Goal: Transaction & Acquisition: Book appointment/travel/reservation

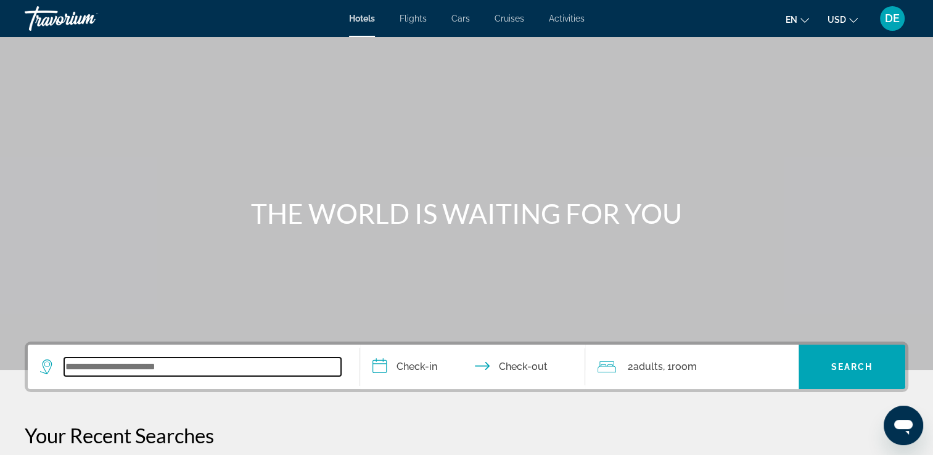
click at [159, 371] on input "Search widget" at bounding box center [202, 367] width 277 height 18
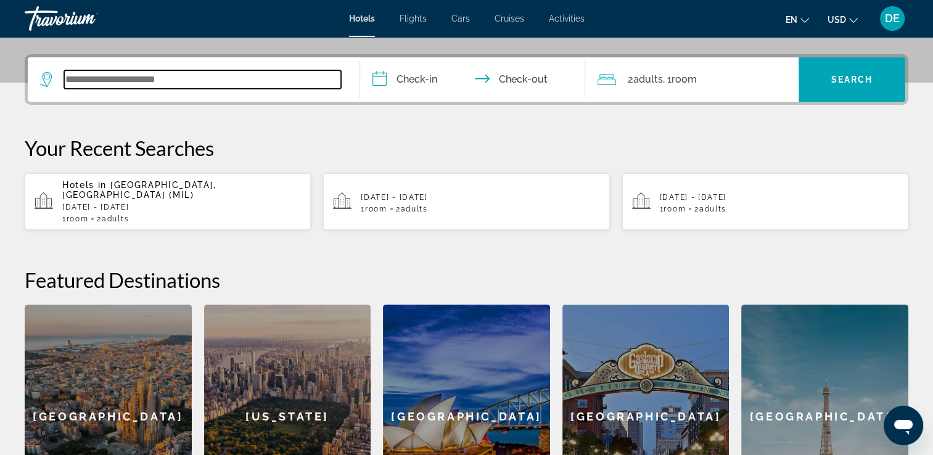
scroll to position [301, 0]
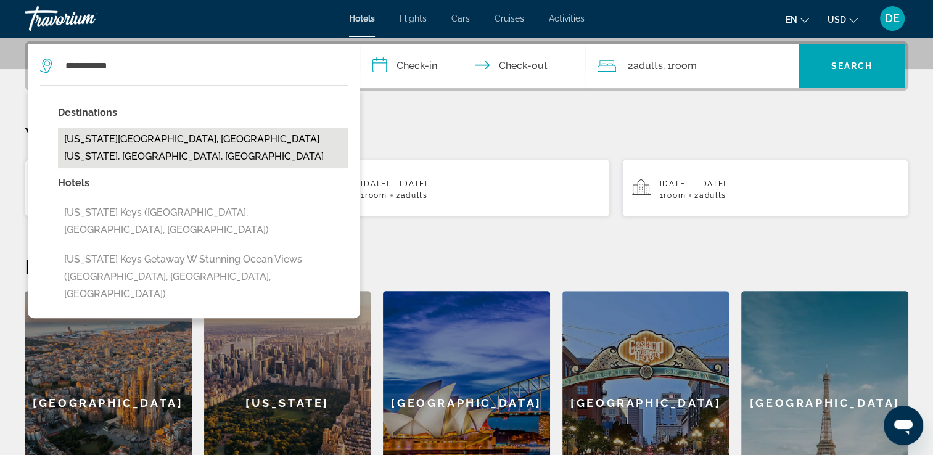
click at [195, 147] on button "[US_STATE][GEOGRAPHIC_DATA], [GEOGRAPHIC_DATA][US_STATE], [GEOGRAPHIC_DATA], [G…" at bounding box center [203, 148] width 290 height 41
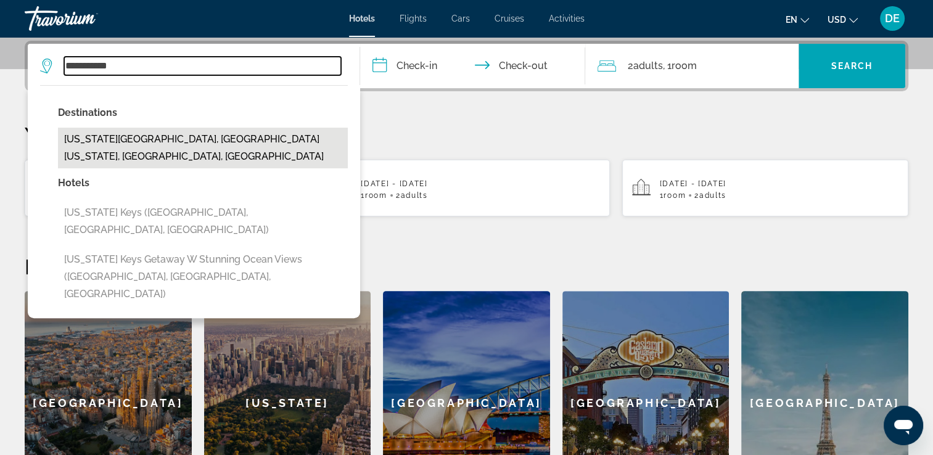
type input "**********"
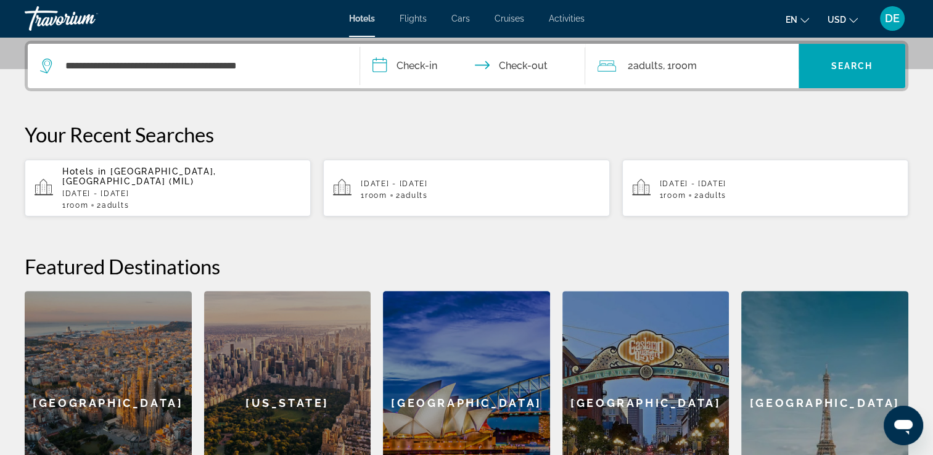
click at [435, 65] on input "**********" at bounding box center [475, 68] width 231 height 48
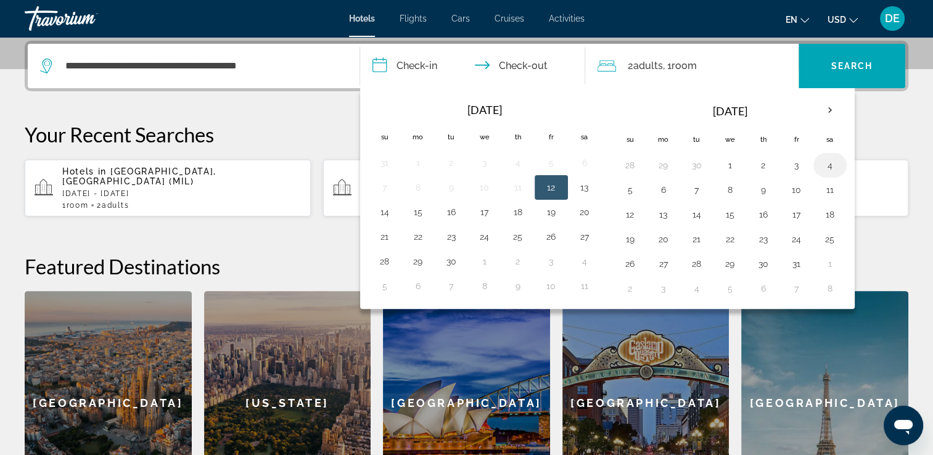
click at [824, 165] on button "4" at bounding box center [830, 165] width 20 height 17
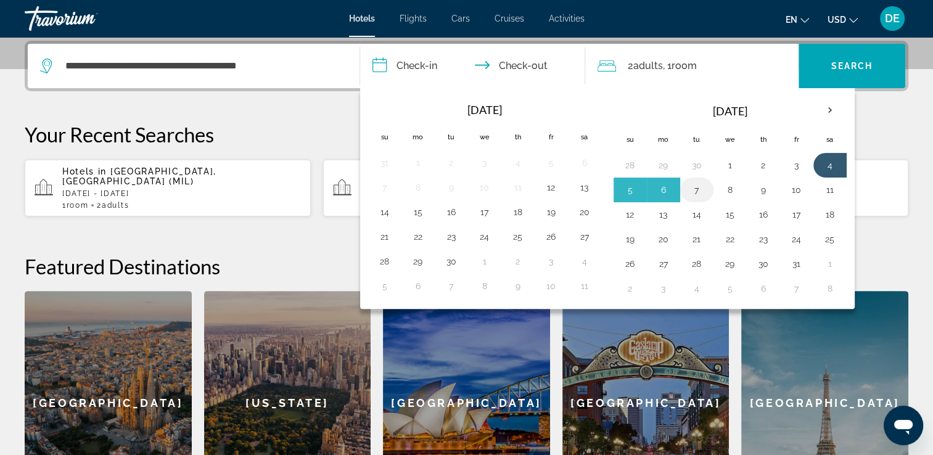
click at [693, 195] on button "7" at bounding box center [697, 189] width 20 height 17
type input "**********"
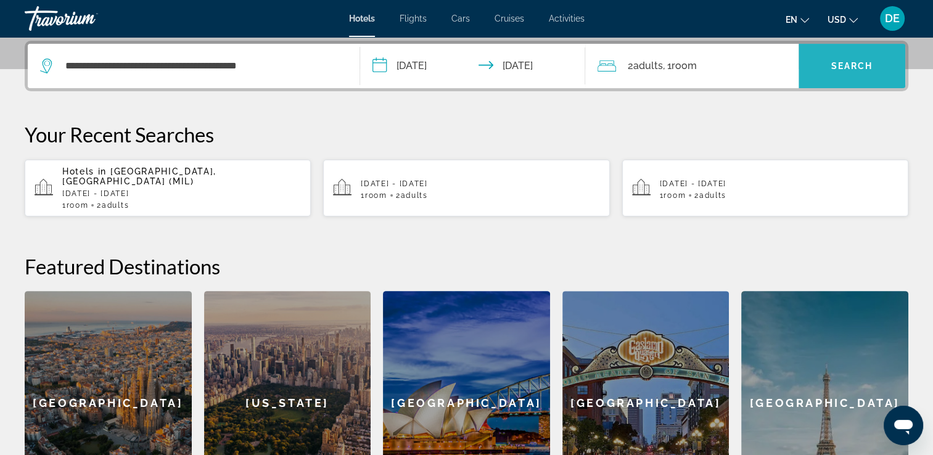
click at [834, 68] on span "Search" at bounding box center [852, 66] width 42 height 10
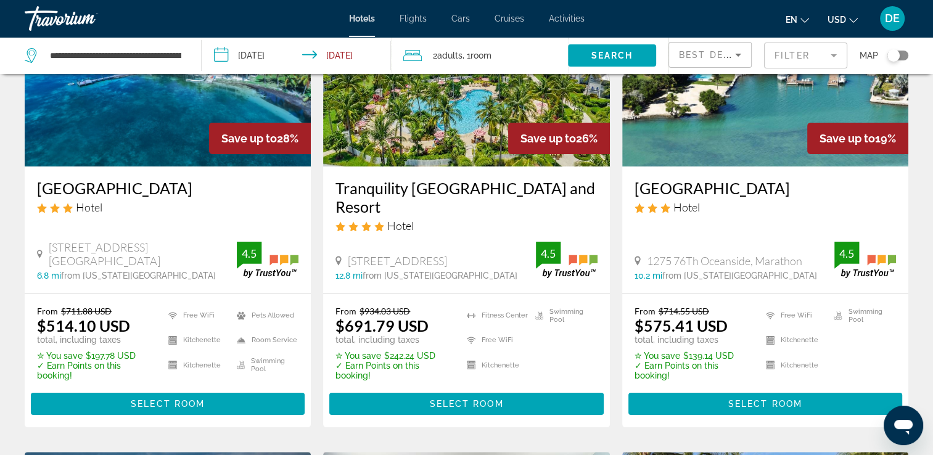
scroll to position [150, 0]
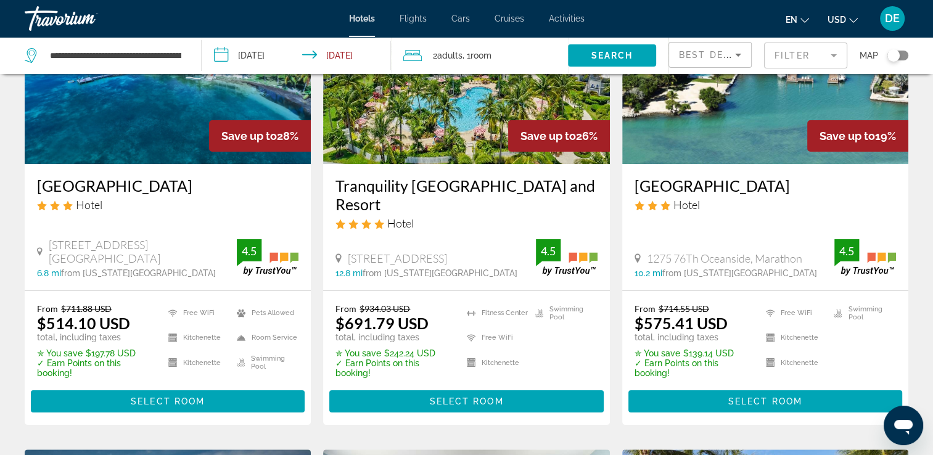
click at [853, 364] on ul "Free WiFi Kitchenette Kitchenette Swimming Pool" at bounding box center [823, 340] width 146 height 75
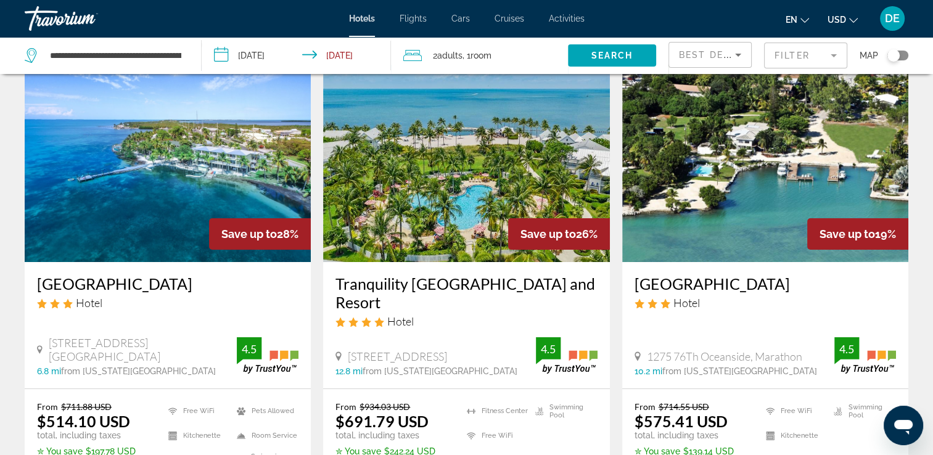
scroll to position [0, 0]
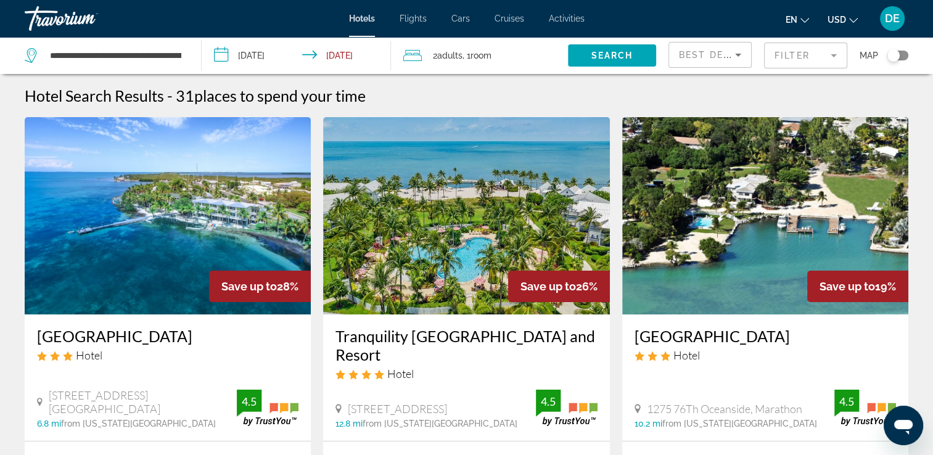
click at [508, 22] on span "Cruises" at bounding box center [510, 19] width 30 height 10
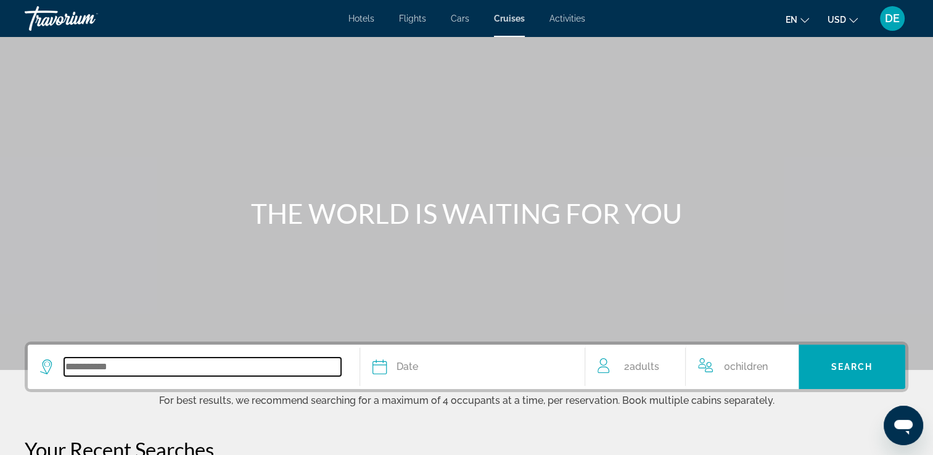
click at [160, 369] on input "Search widget" at bounding box center [202, 367] width 277 height 18
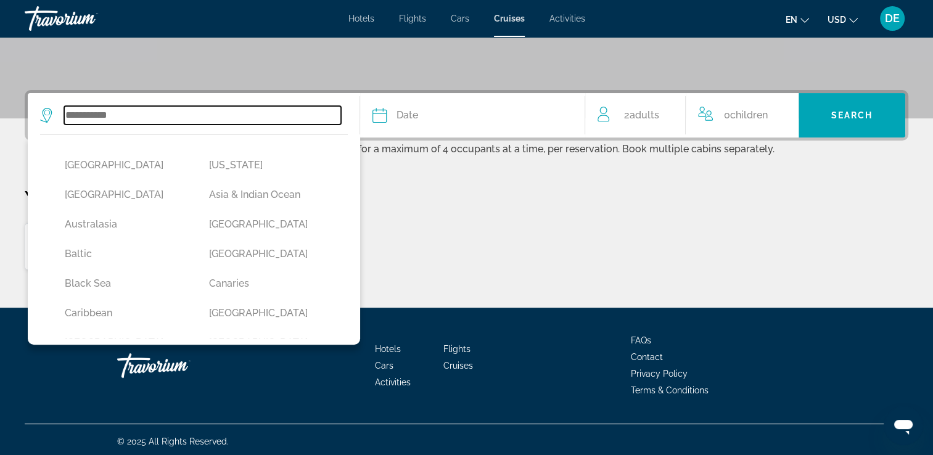
scroll to position [254, 0]
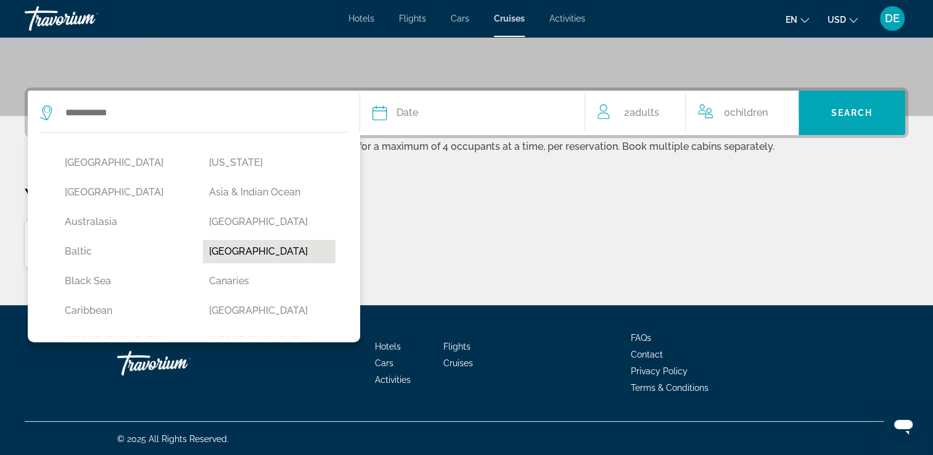
click at [230, 252] on button "[GEOGRAPHIC_DATA]" at bounding box center [269, 251] width 132 height 23
type input "*******"
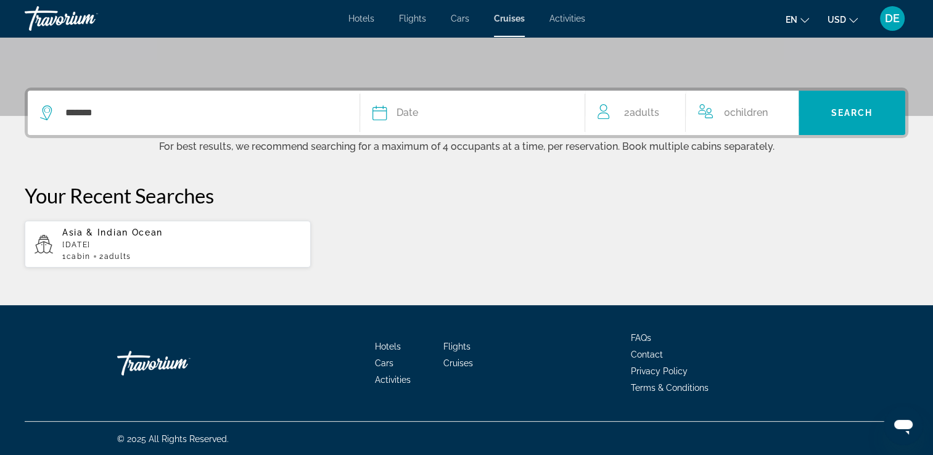
click at [419, 110] on div "Date" at bounding box center [472, 112] width 200 height 17
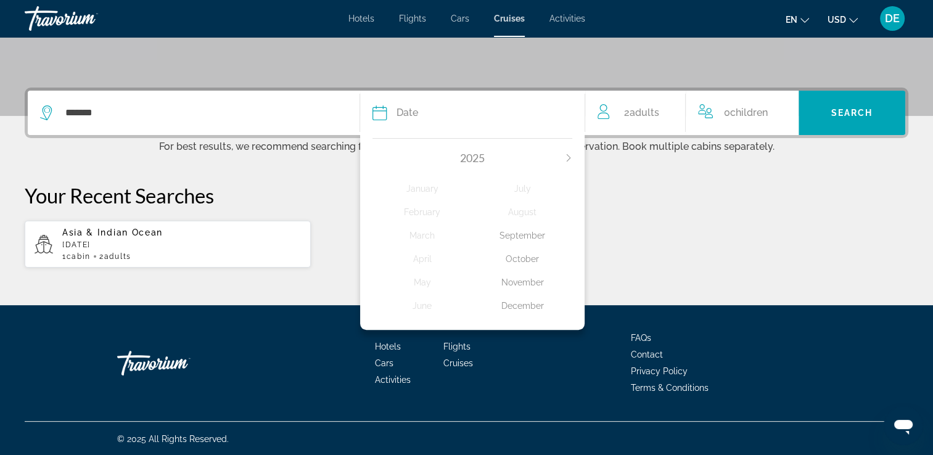
click at [570, 159] on icon "Next month" at bounding box center [568, 157] width 7 height 7
click at [523, 191] on div "July" at bounding box center [522, 189] width 100 height 22
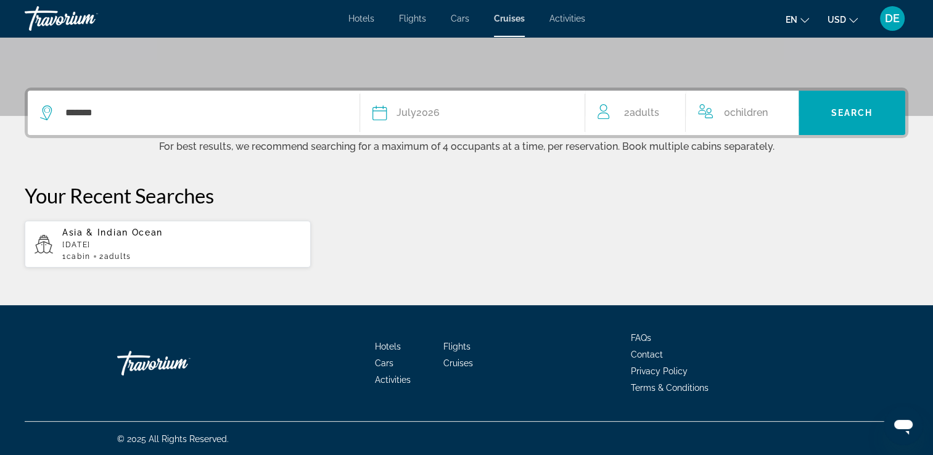
click at [470, 114] on div "Date [DATE]" at bounding box center [472, 112] width 200 height 17
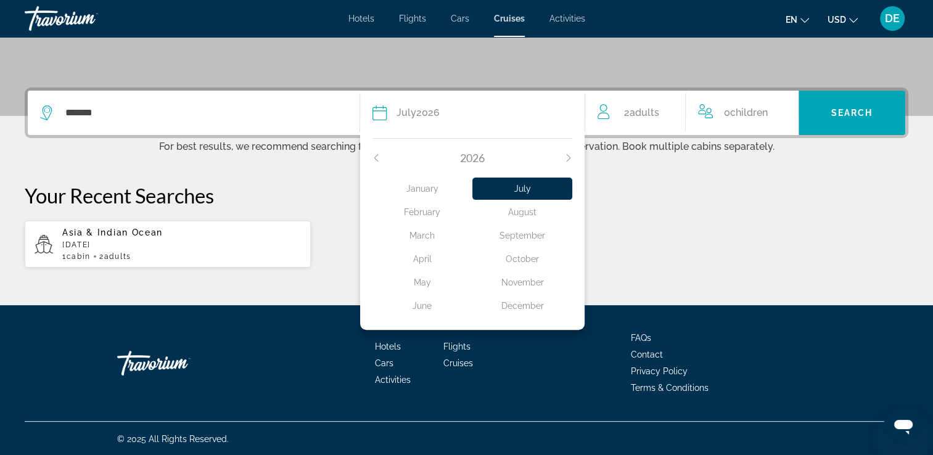
click at [434, 211] on div "February" at bounding box center [422, 212] width 100 height 22
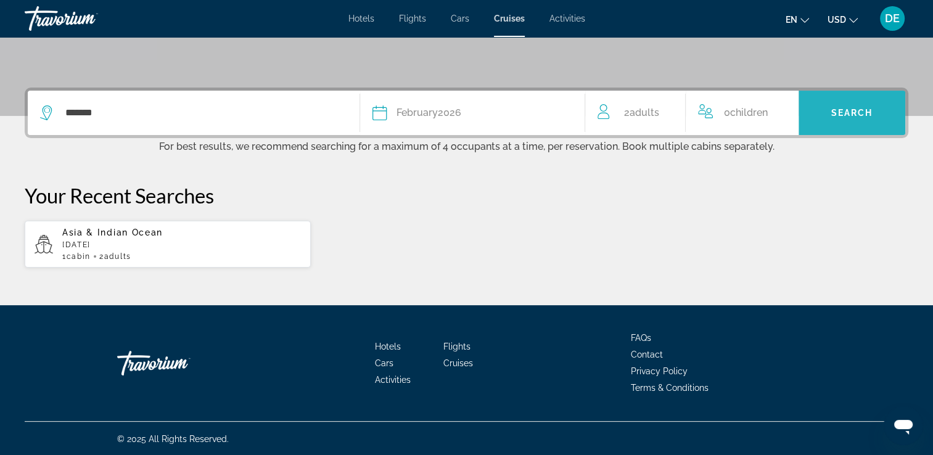
click at [843, 110] on span "Search" at bounding box center [852, 113] width 42 height 10
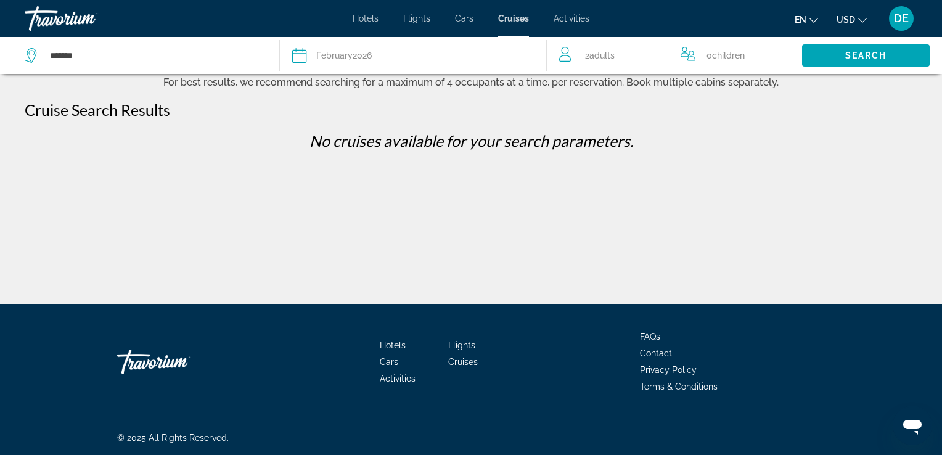
click at [509, 17] on span "Cruises" at bounding box center [513, 19] width 31 height 10
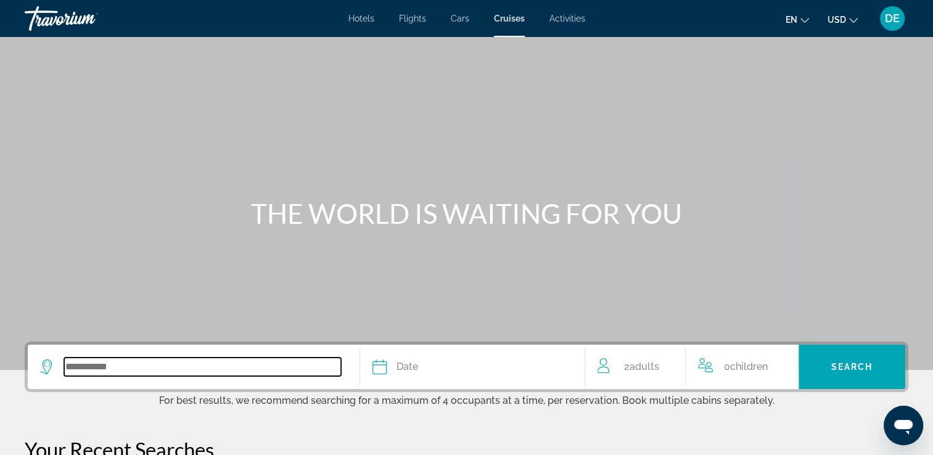
click at [310, 372] on input "Search widget" at bounding box center [202, 367] width 277 height 18
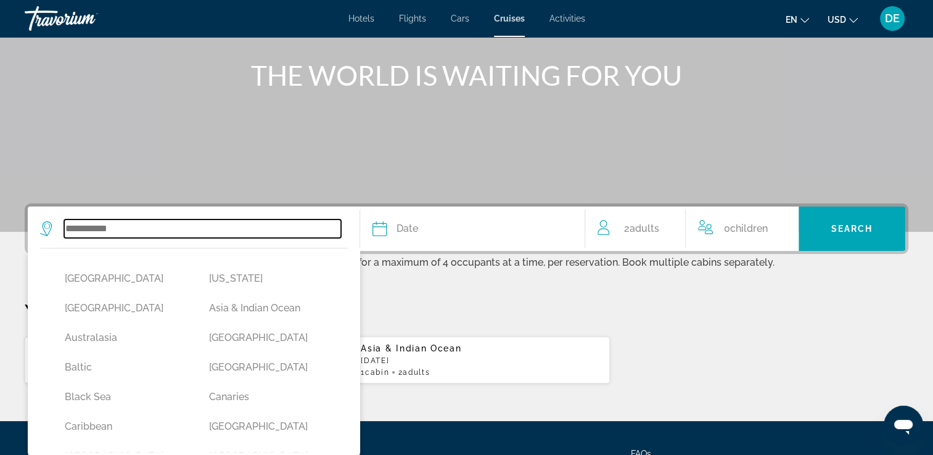
scroll to position [254, 0]
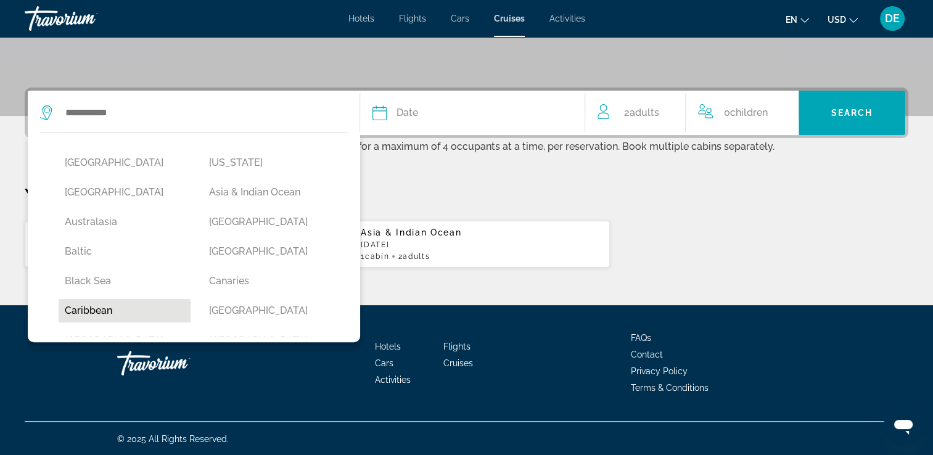
click at [105, 311] on button "Caribbean" at bounding box center [125, 310] width 132 height 23
type input "*********"
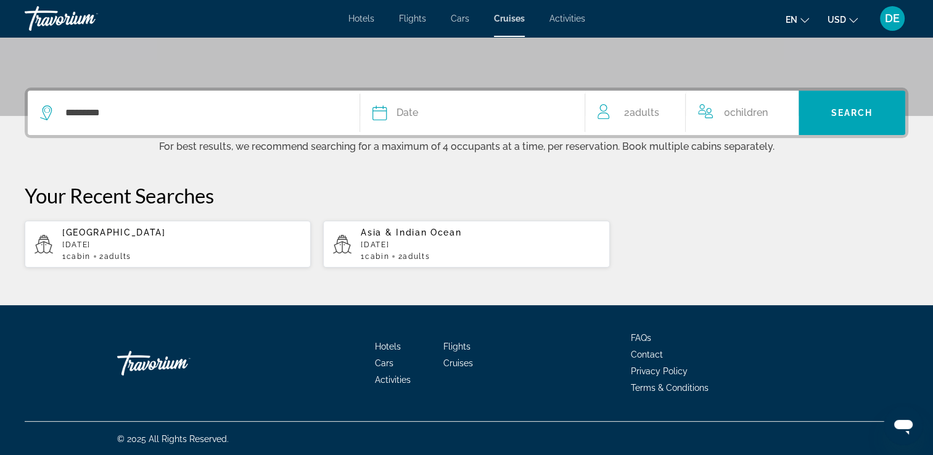
click at [513, 110] on div "Date" at bounding box center [472, 112] width 200 height 17
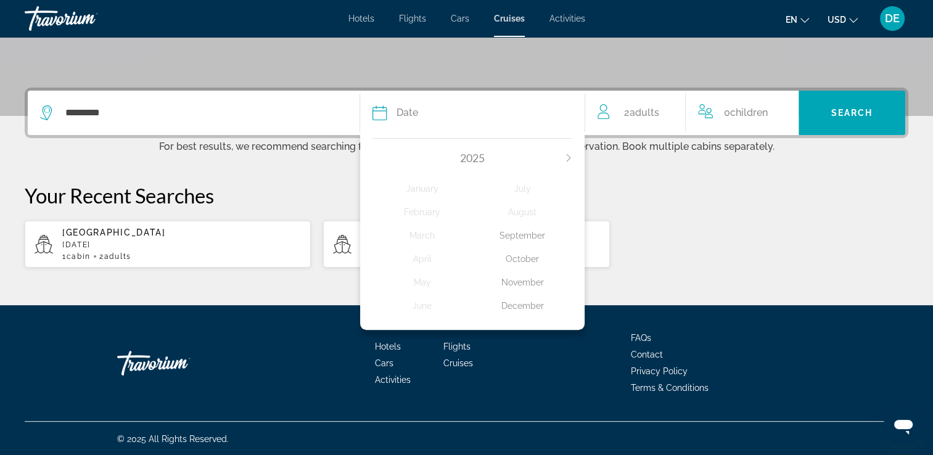
click at [566, 156] on icon "Next month" at bounding box center [568, 157] width 7 height 7
click at [427, 213] on div "February" at bounding box center [422, 212] width 100 height 22
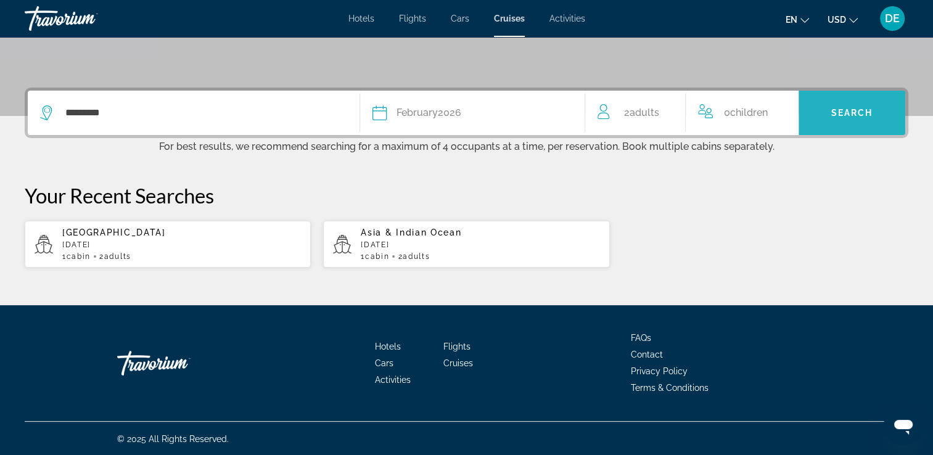
click at [851, 110] on span "Search" at bounding box center [852, 113] width 42 height 10
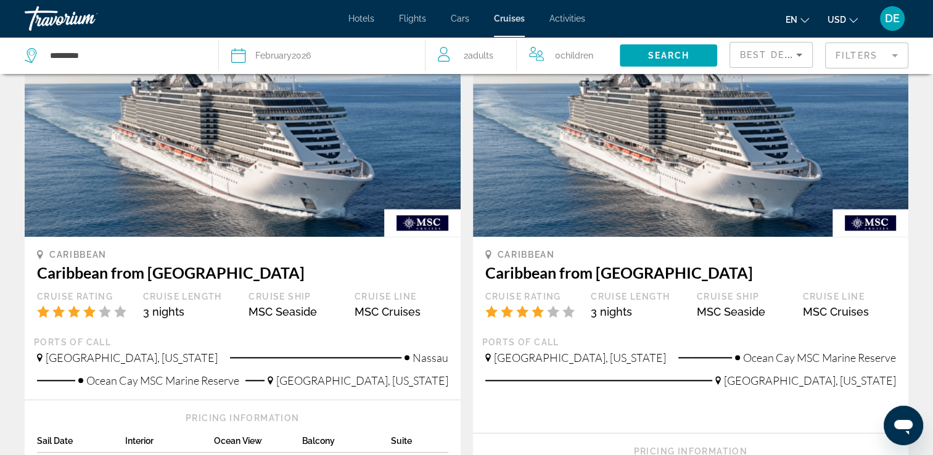
scroll to position [1123, 0]
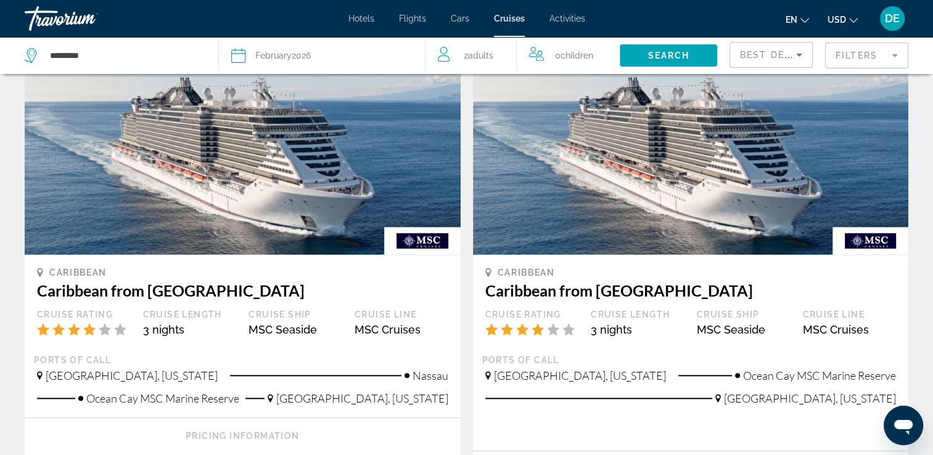
click at [297, 185] on img "Main content" at bounding box center [243, 155] width 436 height 197
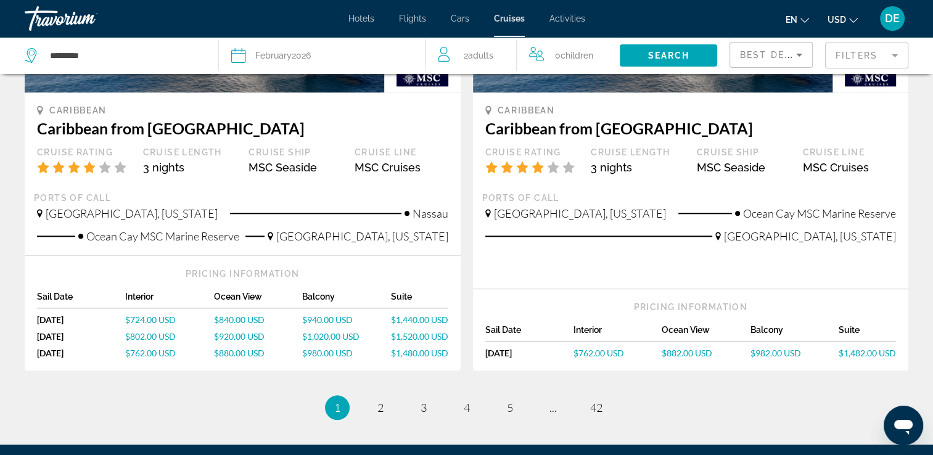
scroll to position [1286, 0]
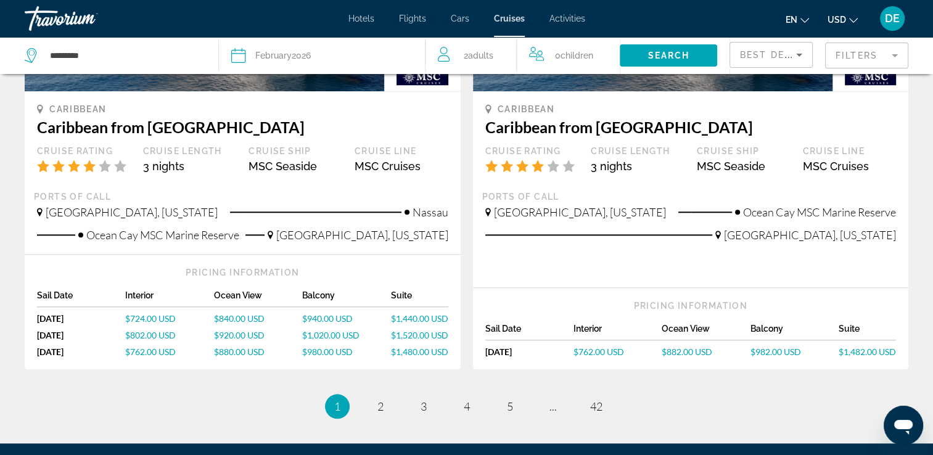
click at [363, 191] on div "Ports of call [GEOGRAPHIC_DATA], [US_STATE] [GEOGRAPHIC_DATA] [GEOGRAPHIC_DATA]…" at bounding box center [242, 221] width 417 height 60
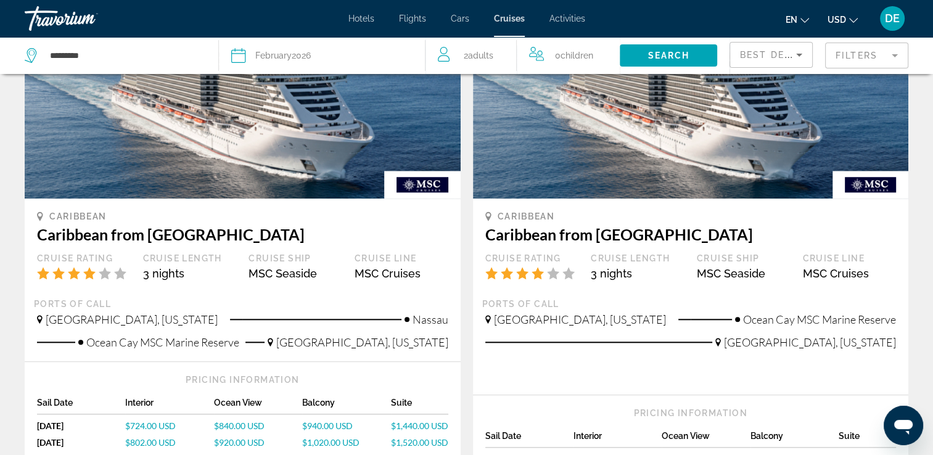
scroll to position [1176, 0]
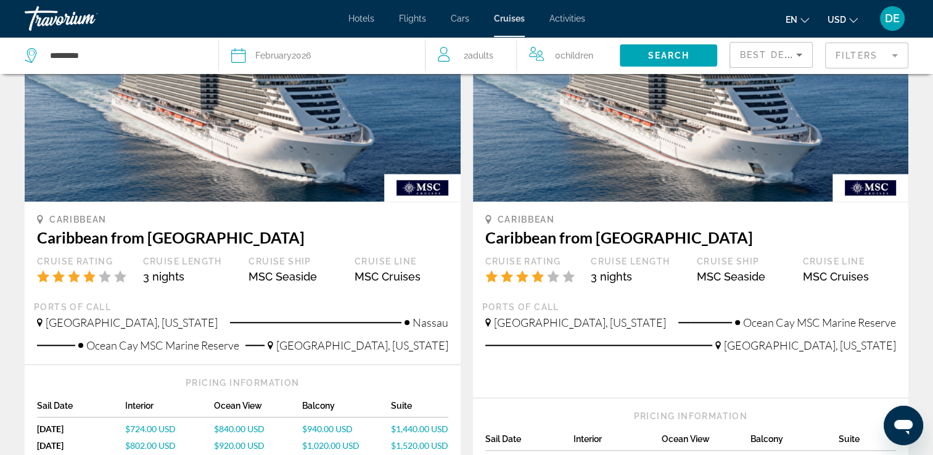
click at [303, 165] on img "Main content" at bounding box center [243, 102] width 436 height 197
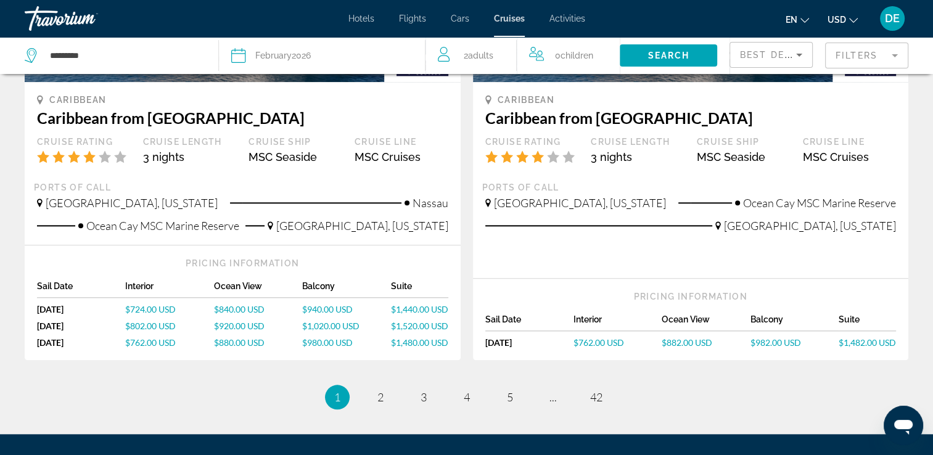
scroll to position [1299, 0]
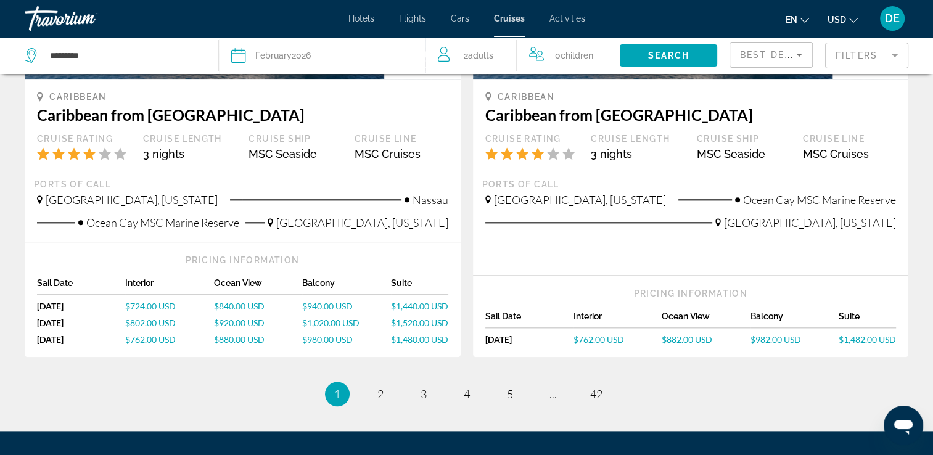
click at [163, 301] on span "$724.00 USD" at bounding box center [150, 306] width 51 height 10
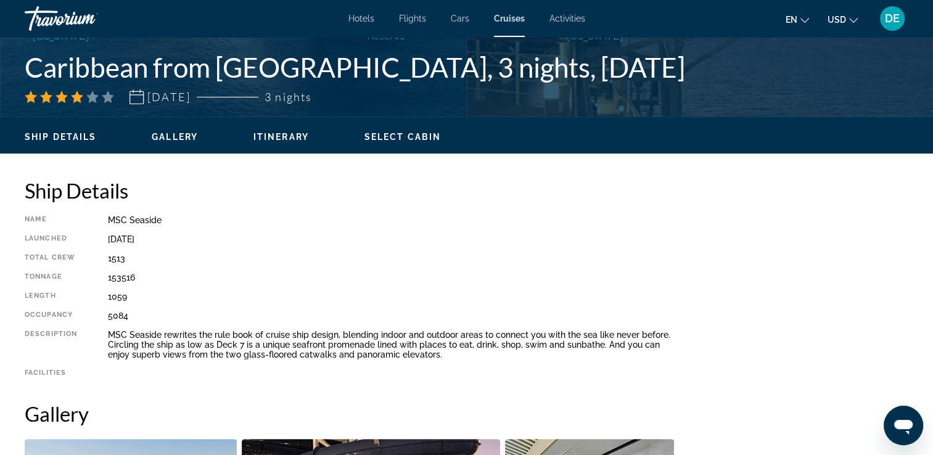
scroll to position [289, 0]
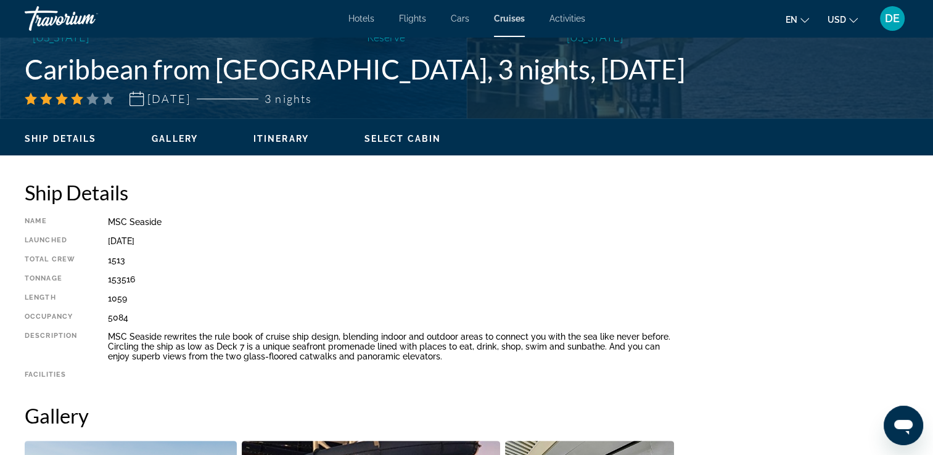
click at [412, 141] on span "Select Cabin" at bounding box center [402, 139] width 76 height 10
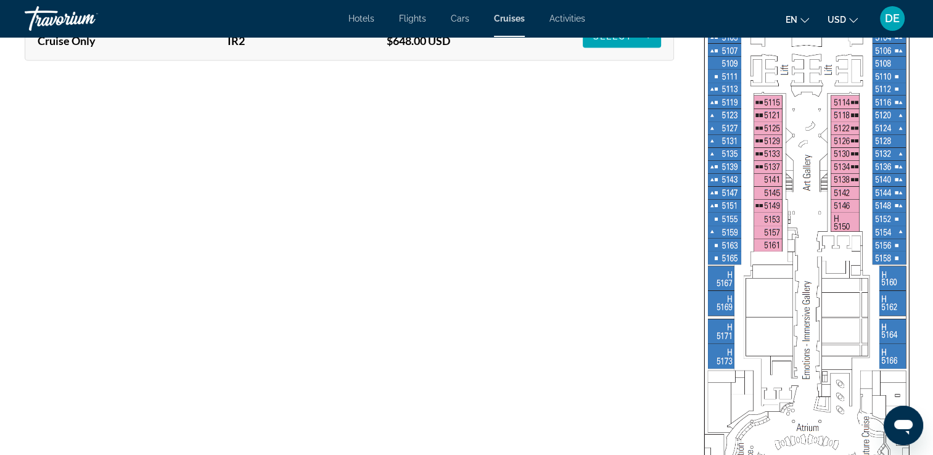
scroll to position [2167, 0]
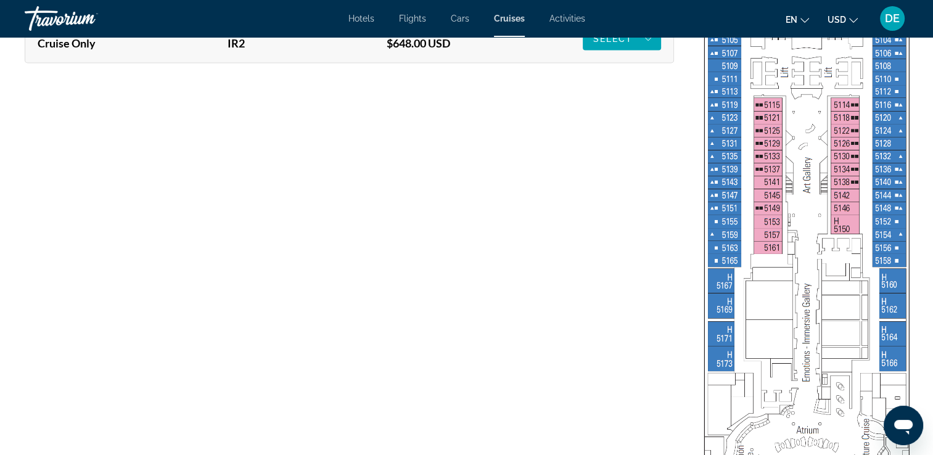
click at [720, 363] on img "Main content" at bounding box center [807, 260] width 216 height 1543
click at [728, 362] on img "Main content" at bounding box center [807, 260] width 216 height 1543
click at [730, 340] on img "Main content" at bounding box center [807, 260] width 216 height 1543
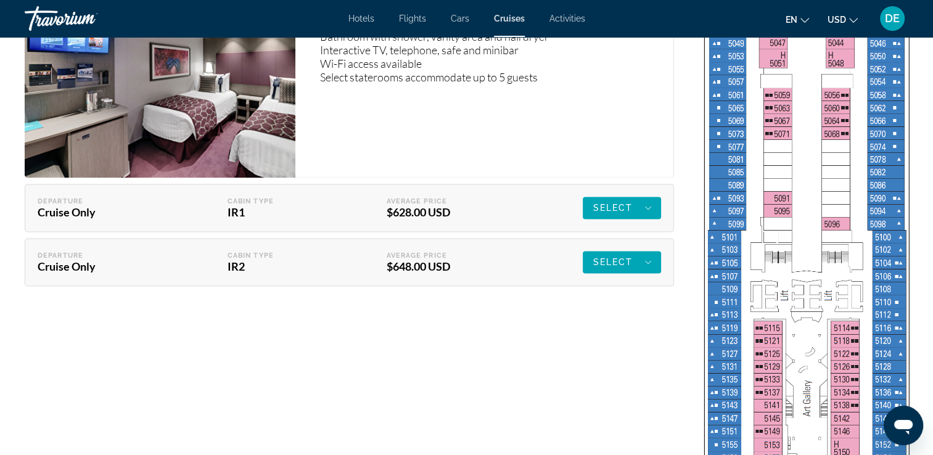
scroll to position [1950, 0]
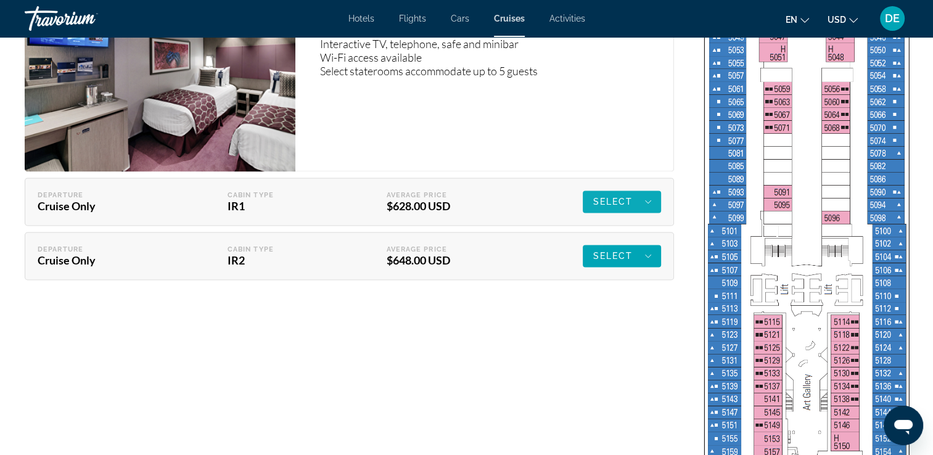
click at [631, 212] on span "Main content" at bounding box center [622, 202] width 78 height 30
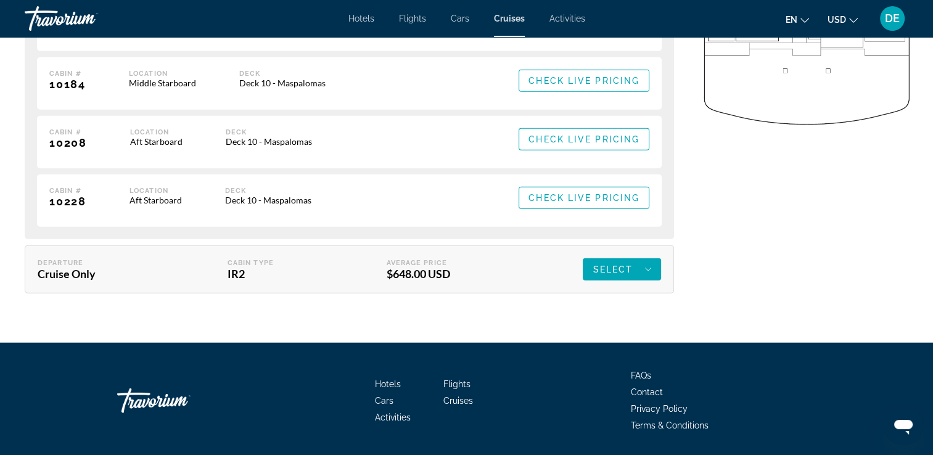
scroll to position [3069, 0]
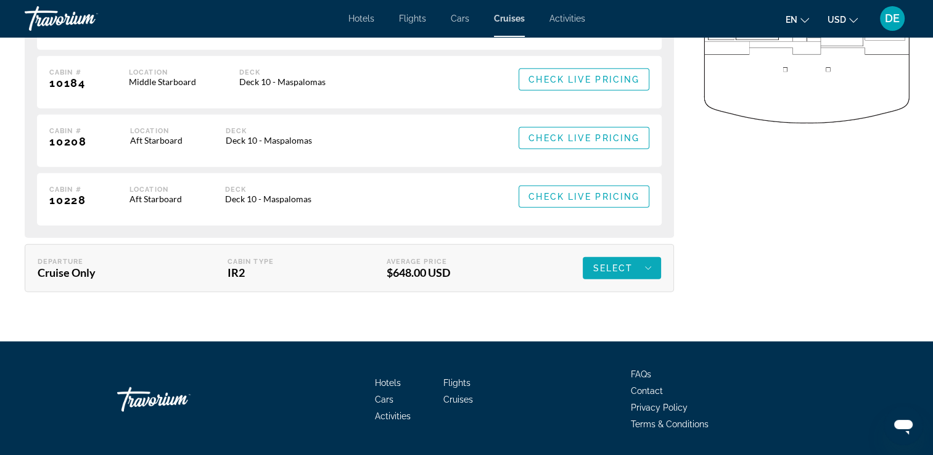
click at [630, 271] on span "Select" at bounding box center [613, 268] width 40 height 10
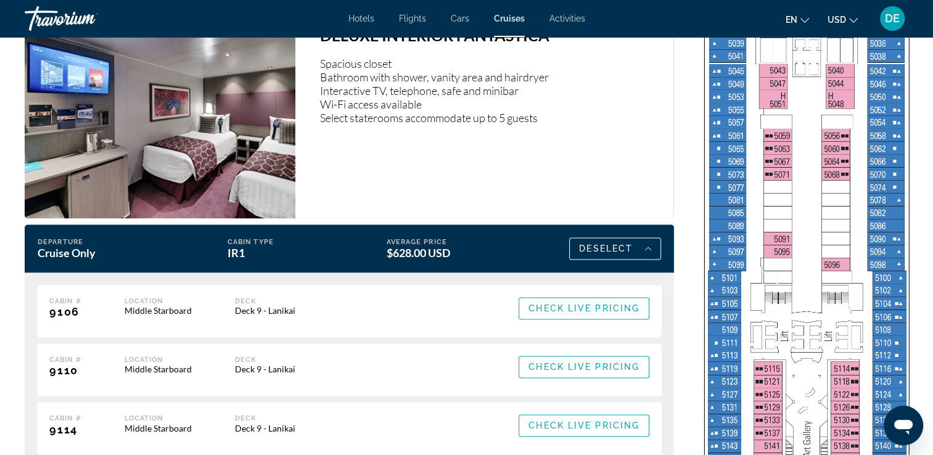
scroll to position [1839, 0]
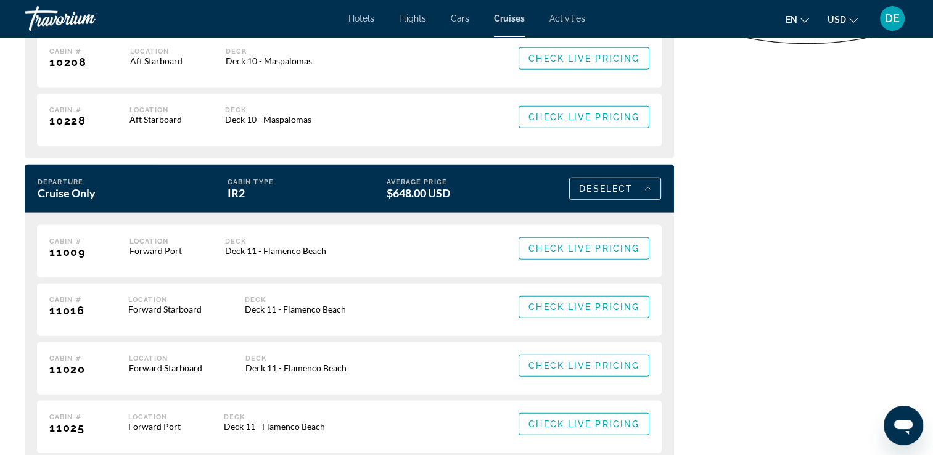
scroll to position [3158, 0]
